Goal: Download file/media

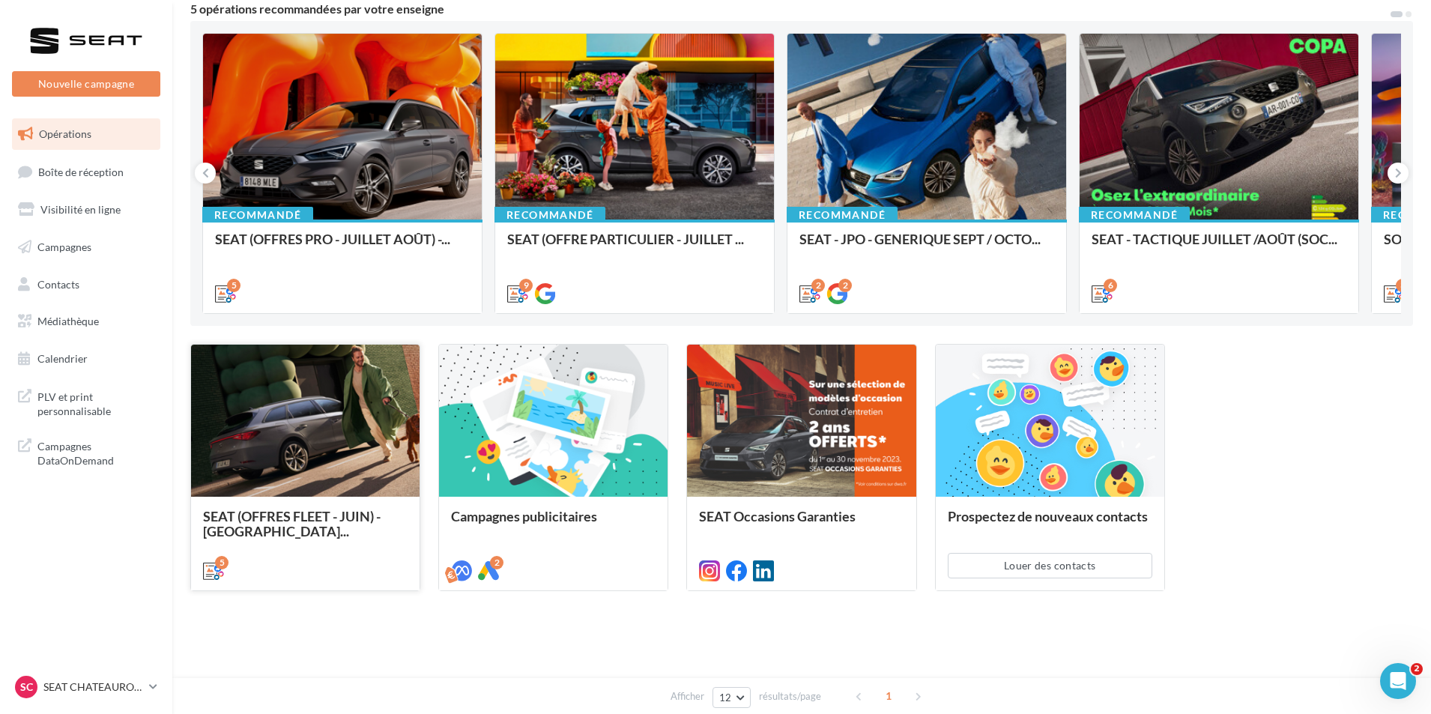
scroll to position [141, 0]
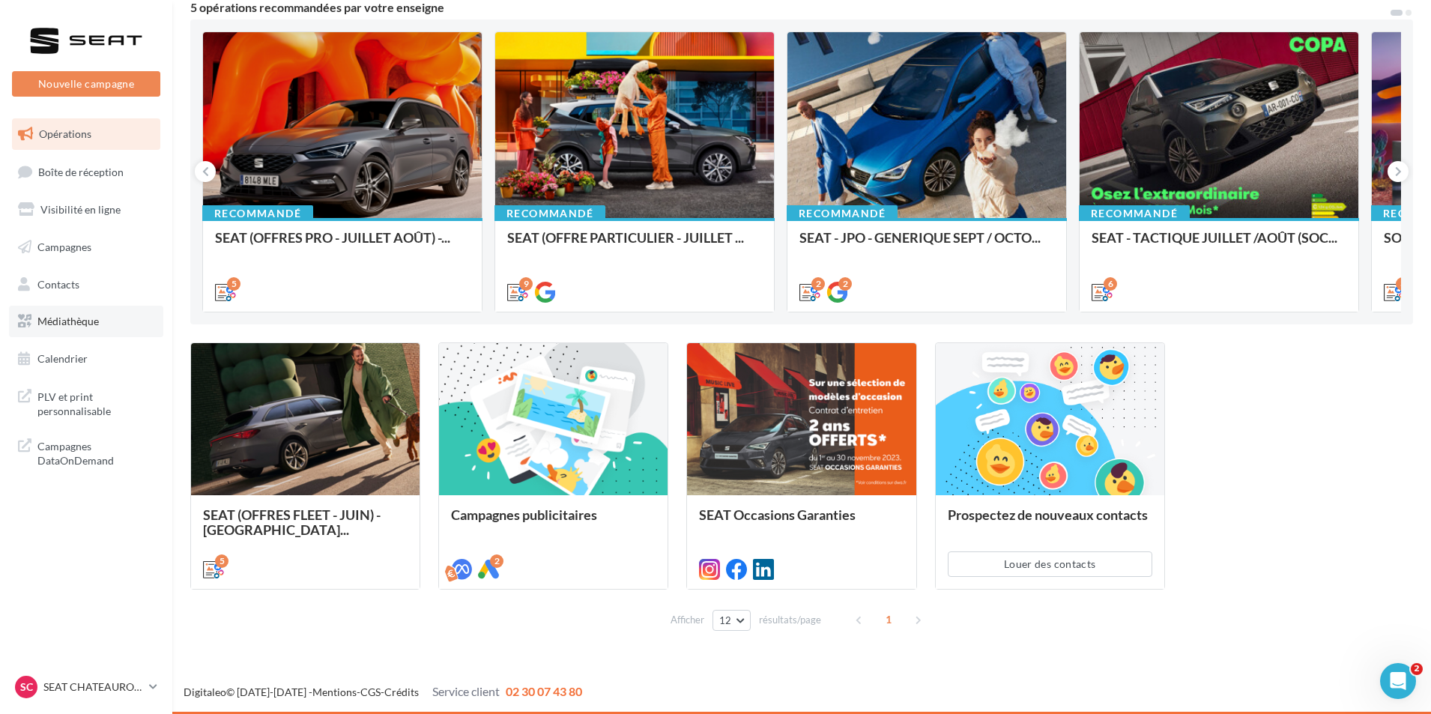
click at [115, 323] on link "Médiathèque" at bounding box center [86, 321] width 154 height 31
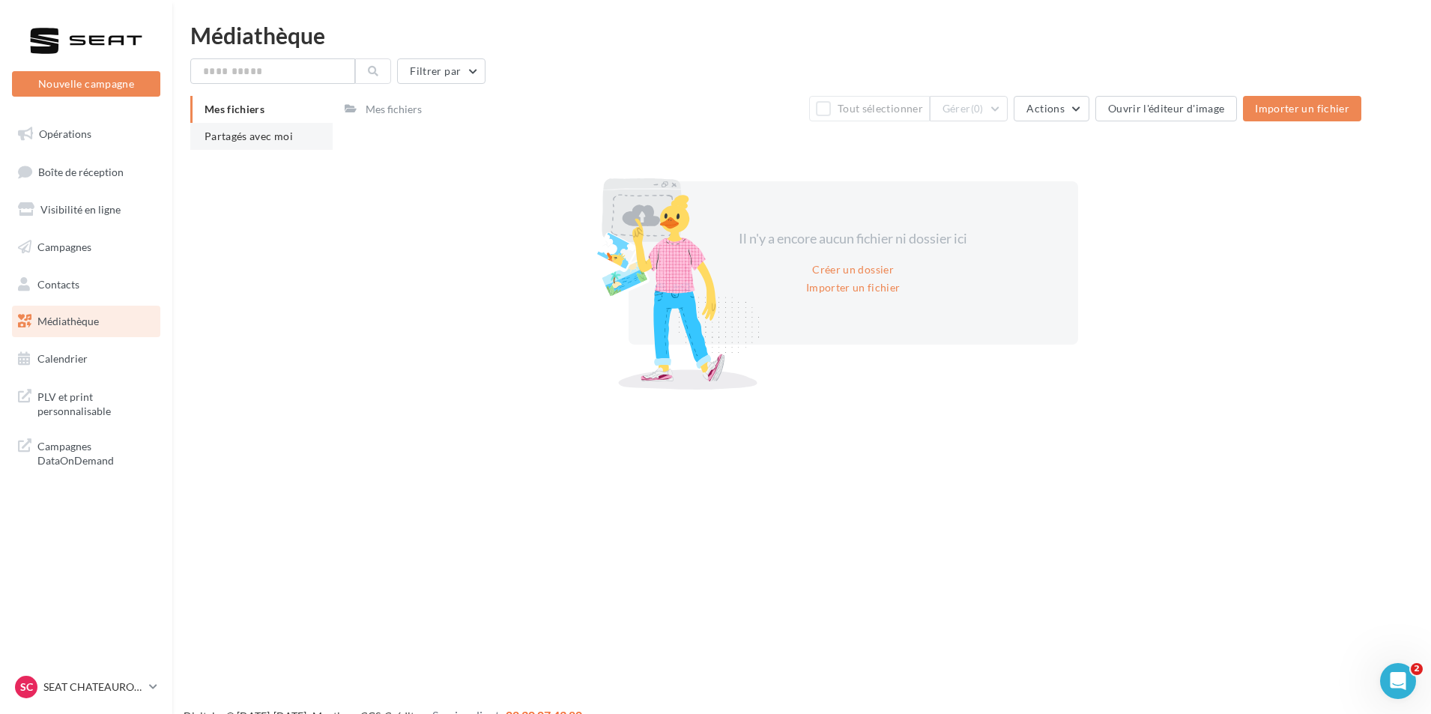
click at [294, 135] on li "Partagés avec moi" at bounding box center [261, 136] width 142 height 27
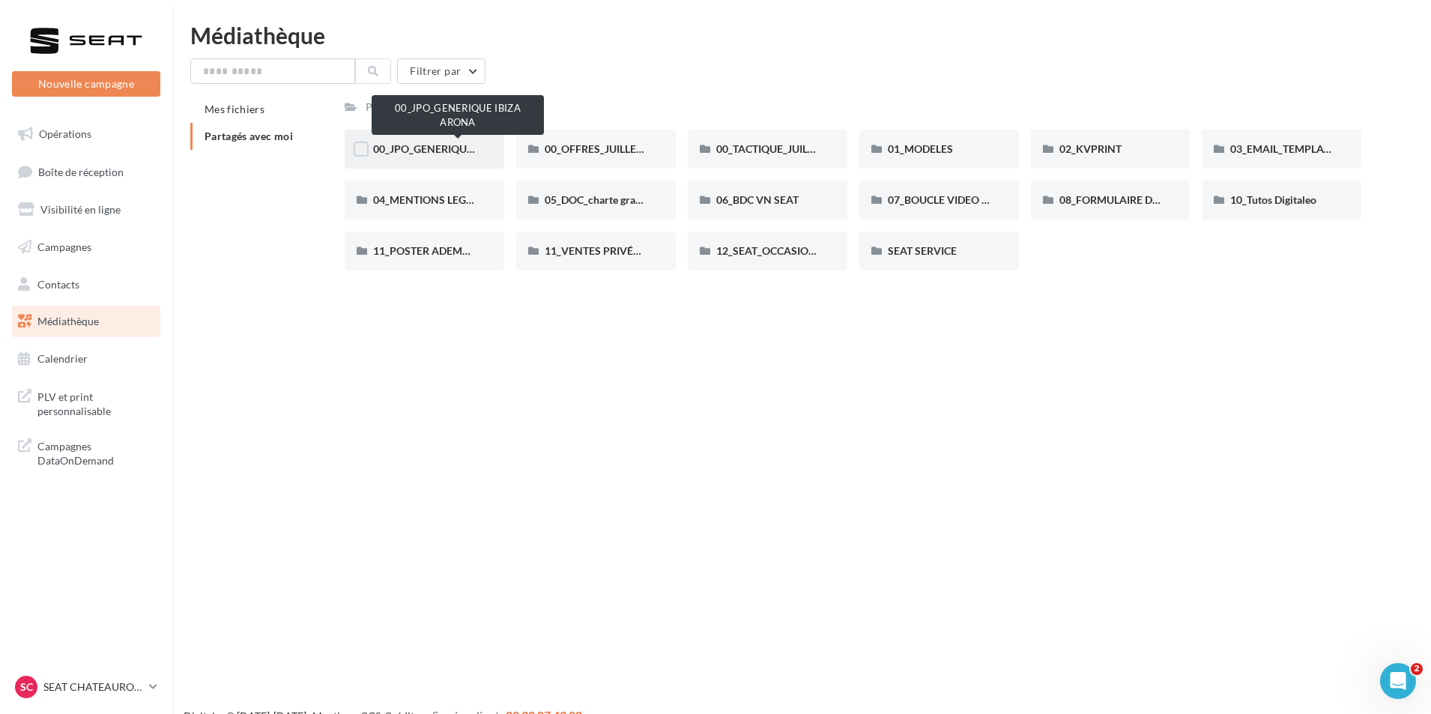
click at [444, 148] on span "00_JPO_GENERIQUE IBIZA ARONA" at bounding box center [457, 148] width 169 height 13
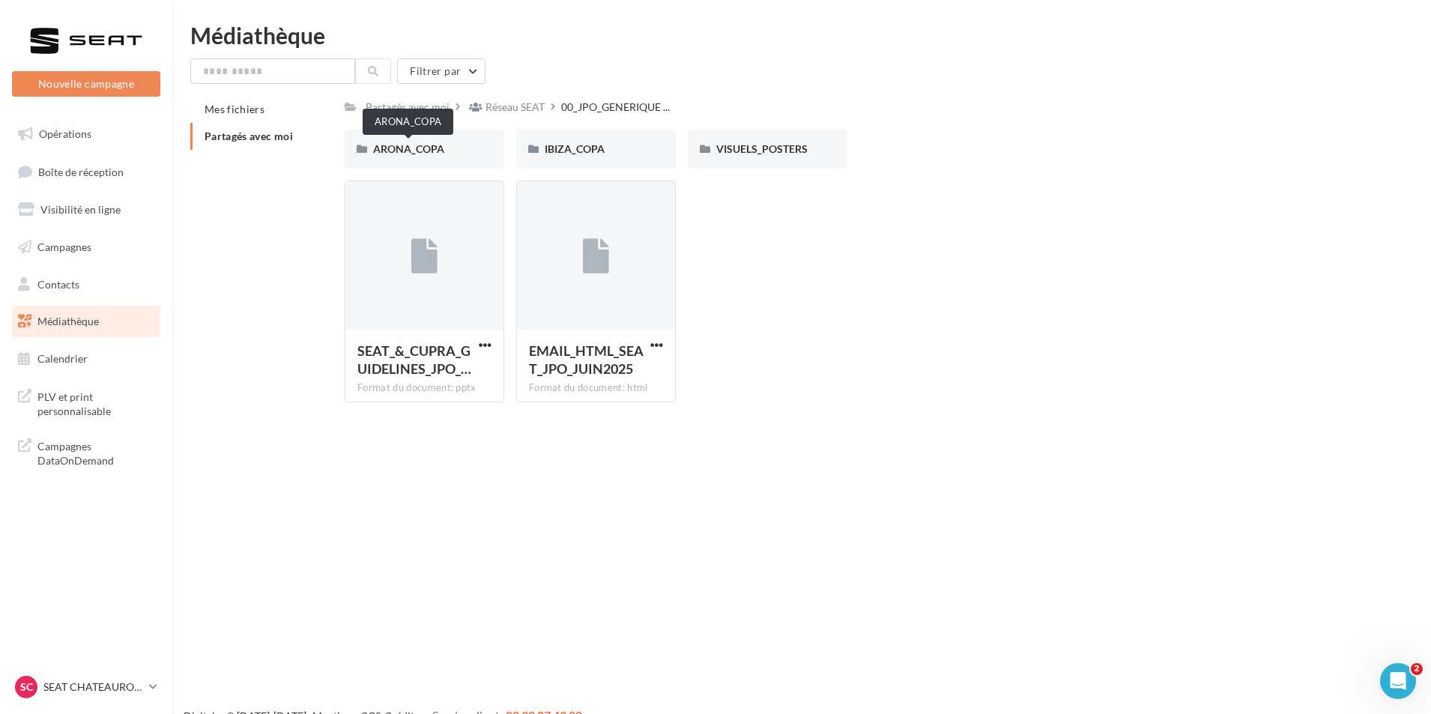
click at [444, 148] on span "ARONA_COPA" at bounding box center [408, 148] width 71 height 13
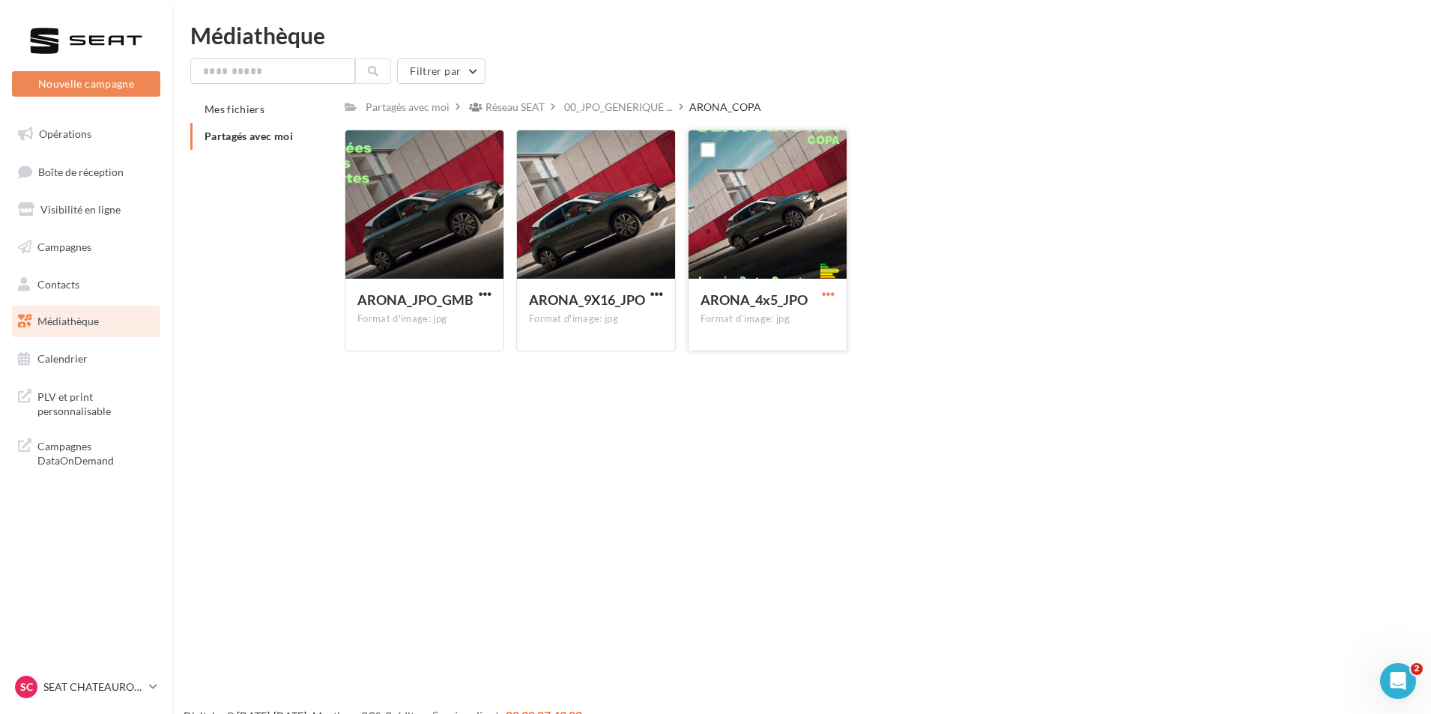
click at [825, 295] on span "button" at bounding box center [828, 294] width 13 height 13
click at [778, 330] on button "Télécharger" at bounding box center [763, 323] width 150 height 39
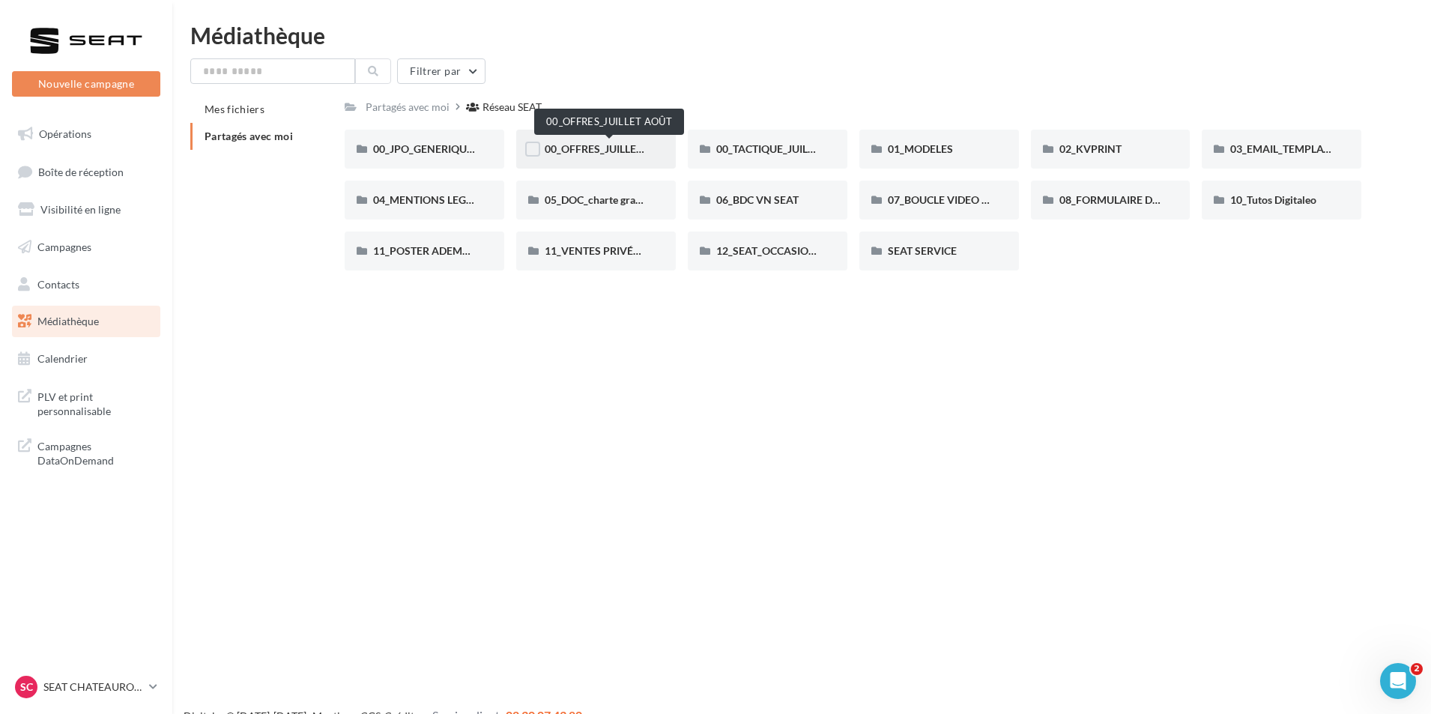
click at [576, 152] on span "00_OFFRES_JUILLET AOÛT" at bounding box center [609, 148] width 129 height 13
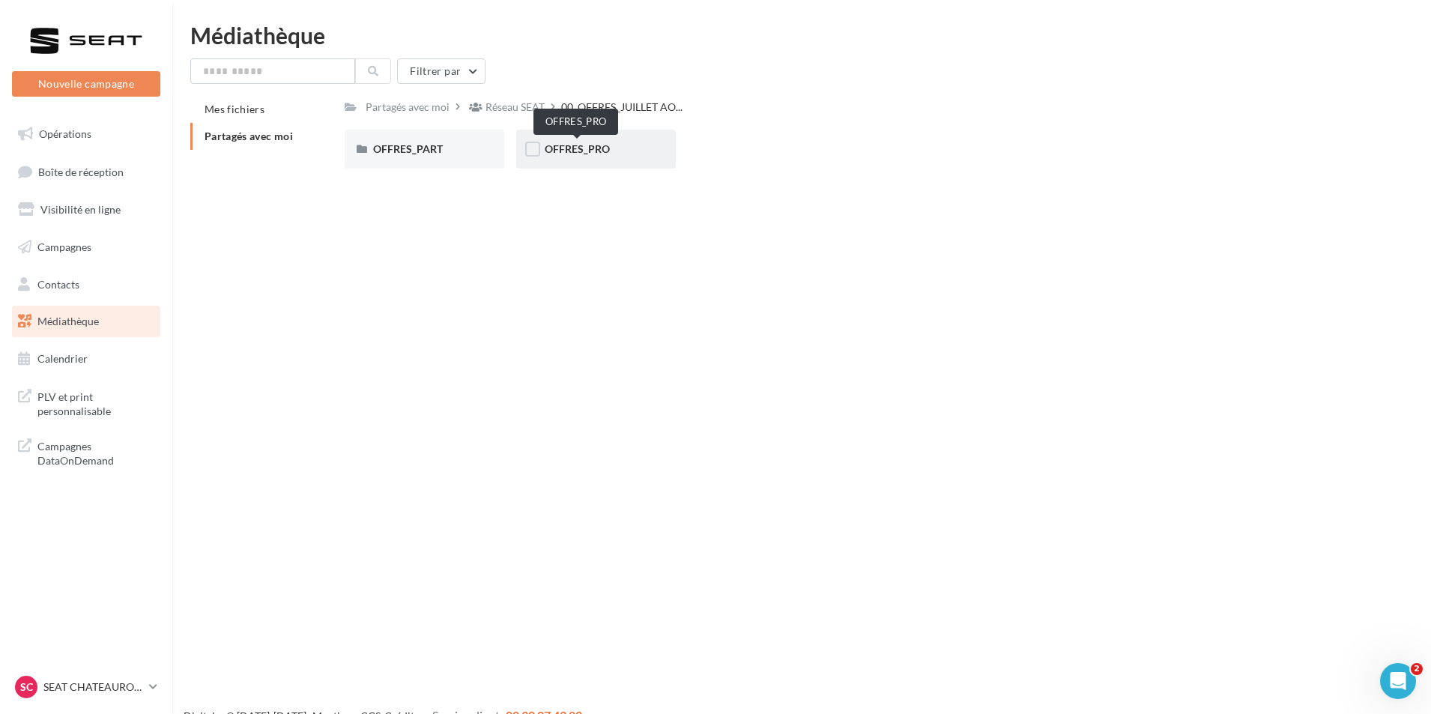
click at [575, 152] on span "OFFRES_PRO" at bounding box center [577, 148] width 65 height 13
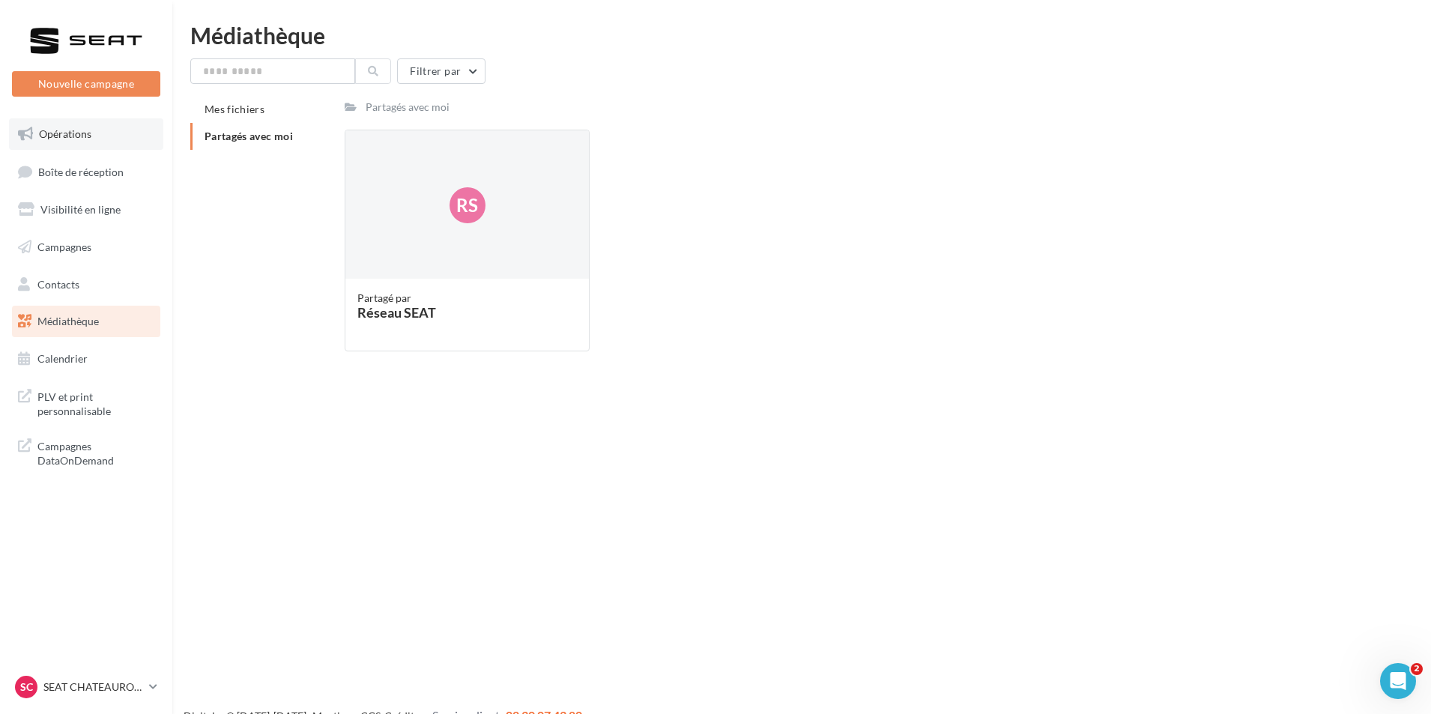
click at [96, 134] on link "Opérations" at bounding box center [86, 133] width 154 height 31
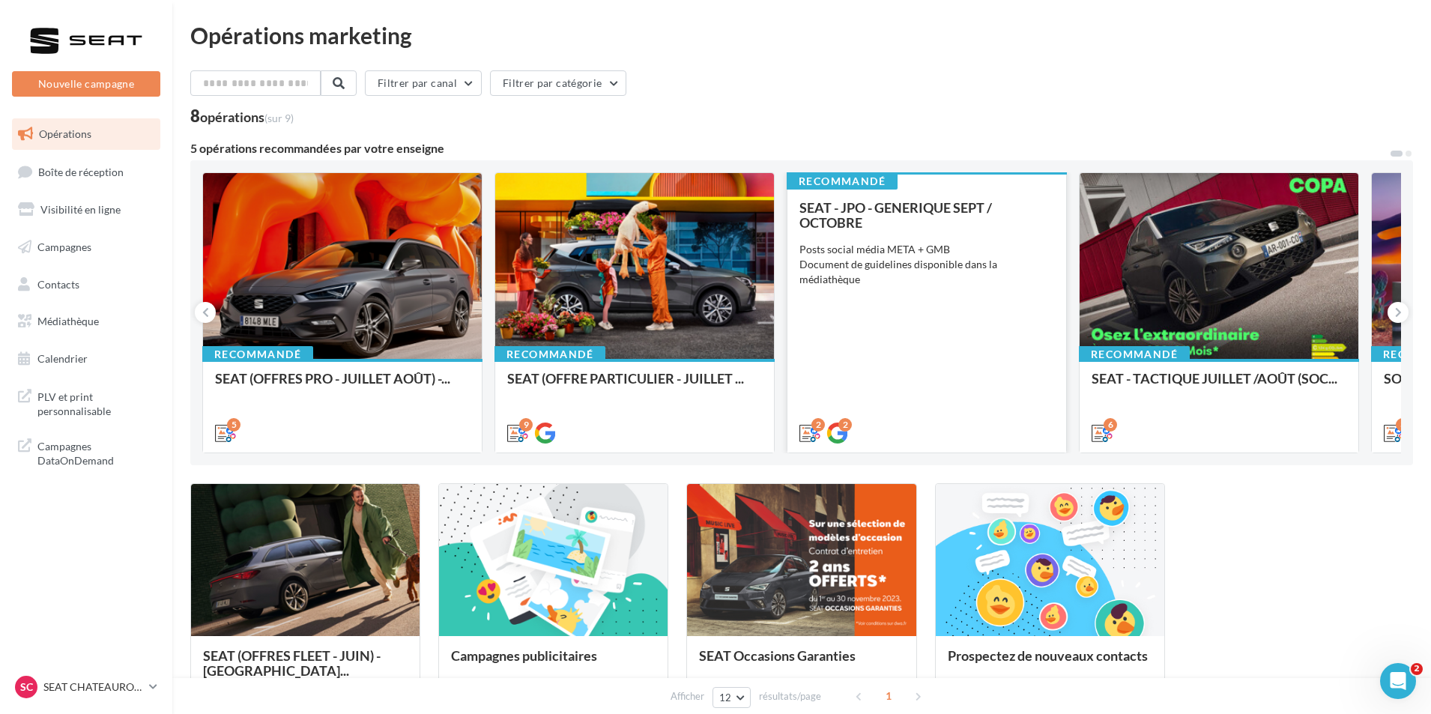
click at [898, 375] on div "SEAT - JPO - GENERIQUE SEPT / OCTOBRE Posts social média META + GMB Document de…" at bounding box center [927, 319] width 255 height 239
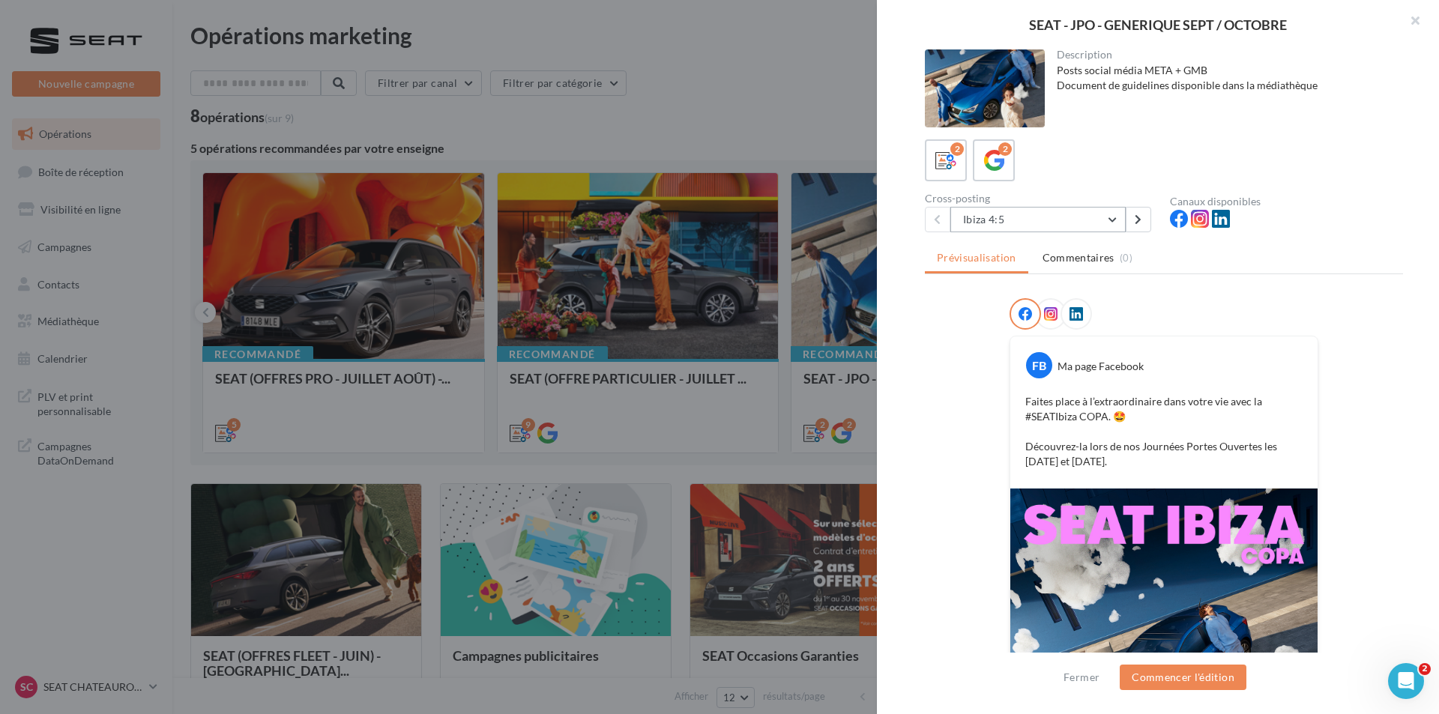
click at [1090, 216] on button "Ibiza 4:5" at bounding box center [1037, 219] width 175 height 25
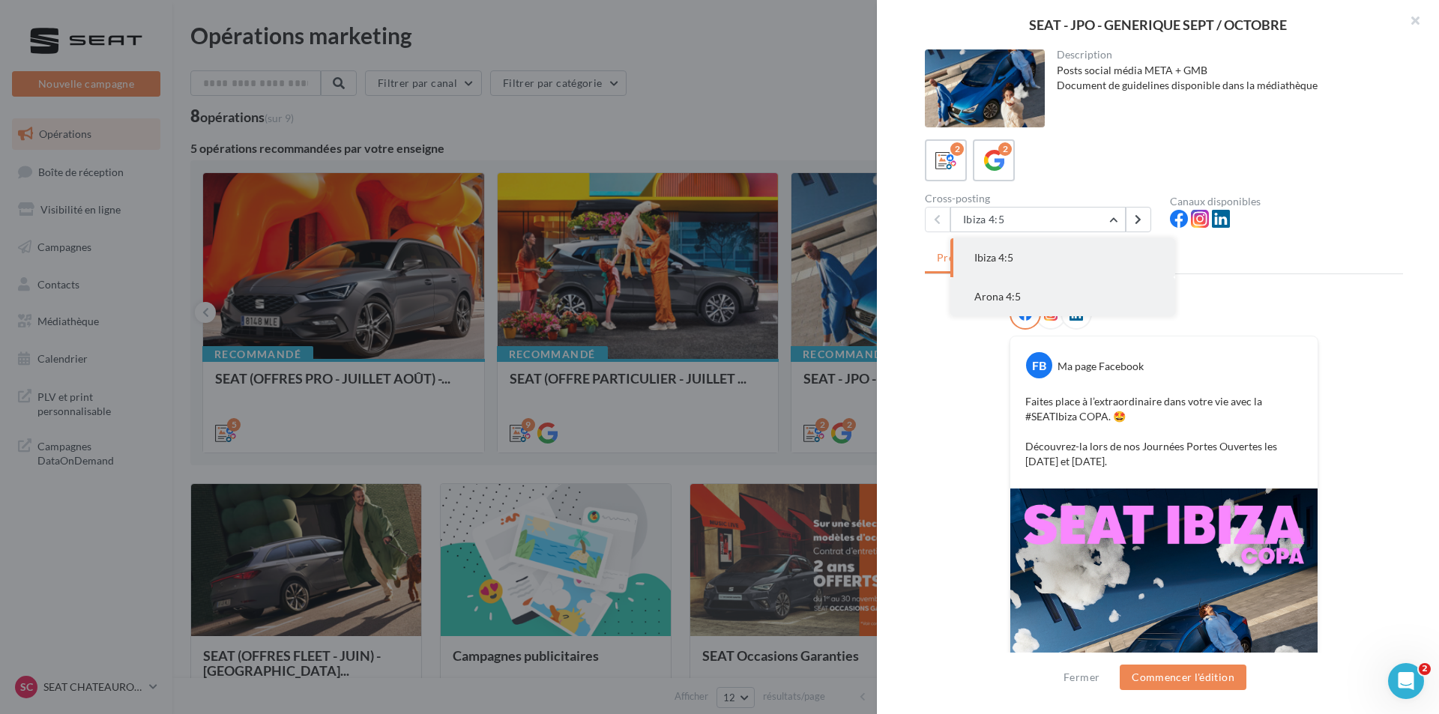
click at [1054, 295] on button "Arona 4:5" at bounding box center [1062, 296] width 225 height 39
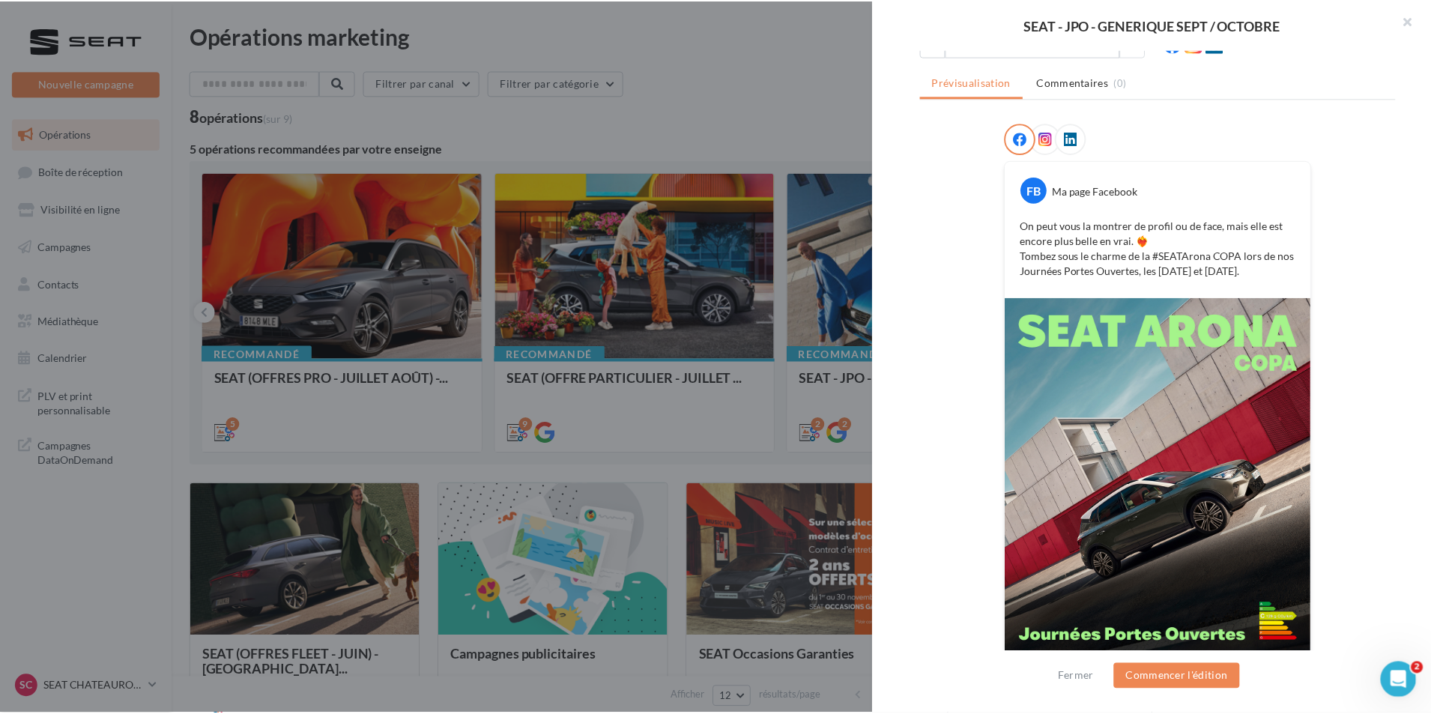
scroll to position [211, 0]
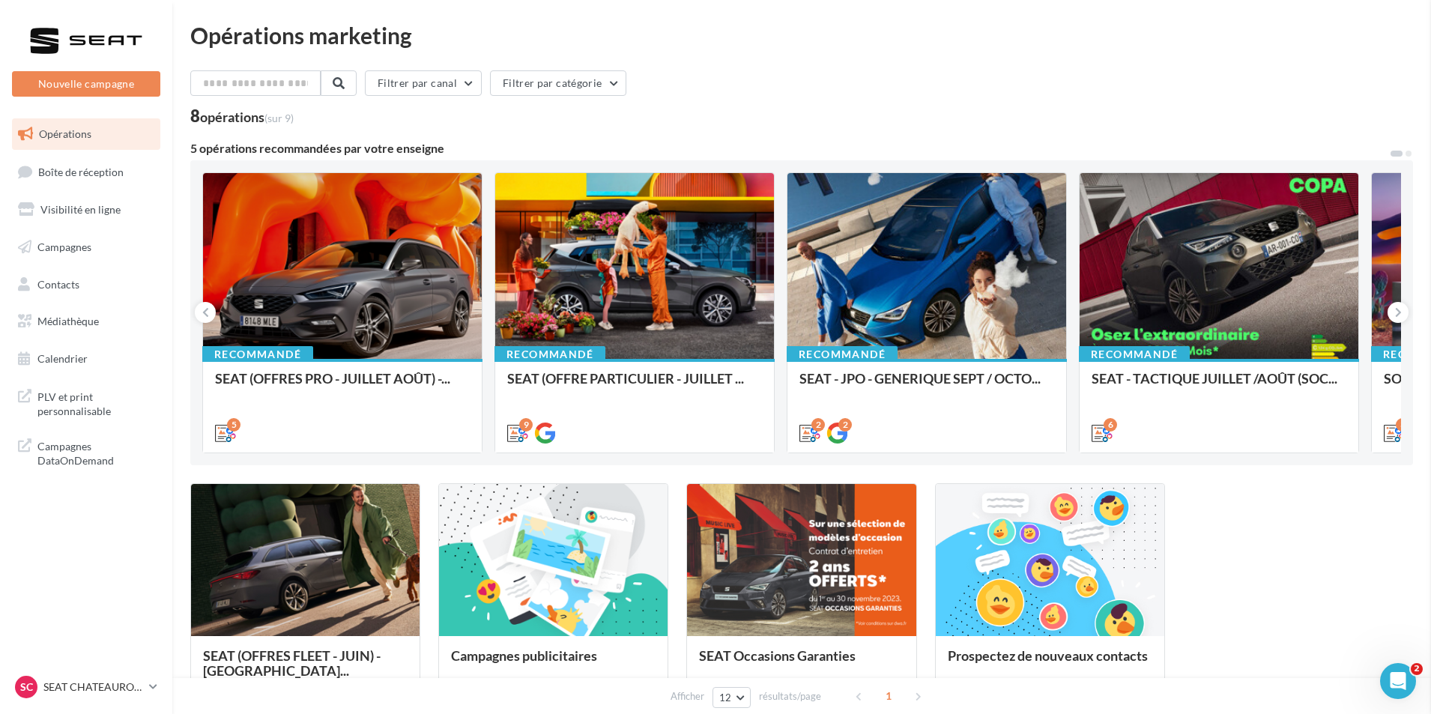
click at [103, 692] on p "SEAT CHATEAUROUX" at bounding box center [93, 687] width 100 height 15
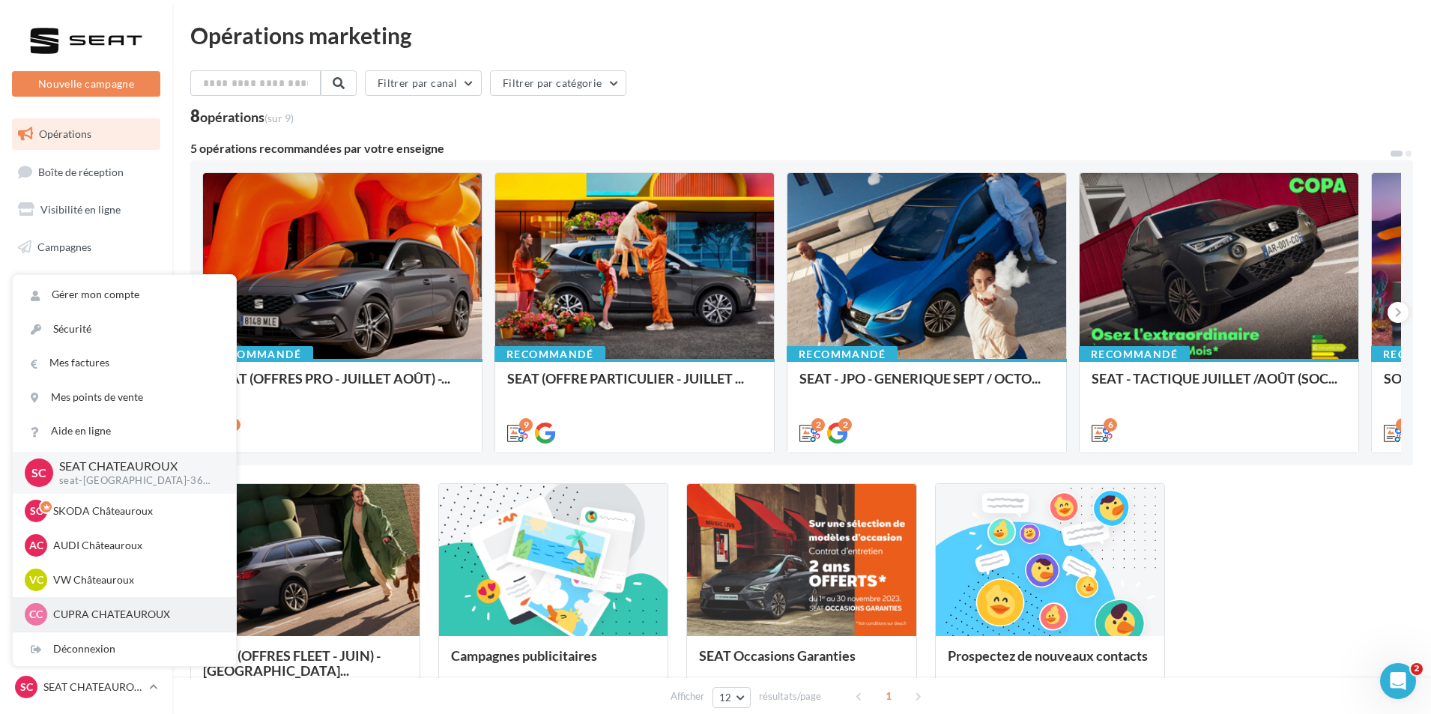
click at [144, 616] on p "CUPRA CHATEAUROUX" at bounding box center [135, 614] width 165 height 15
